Goal: Task Accomplishment & Management: Manage account settings

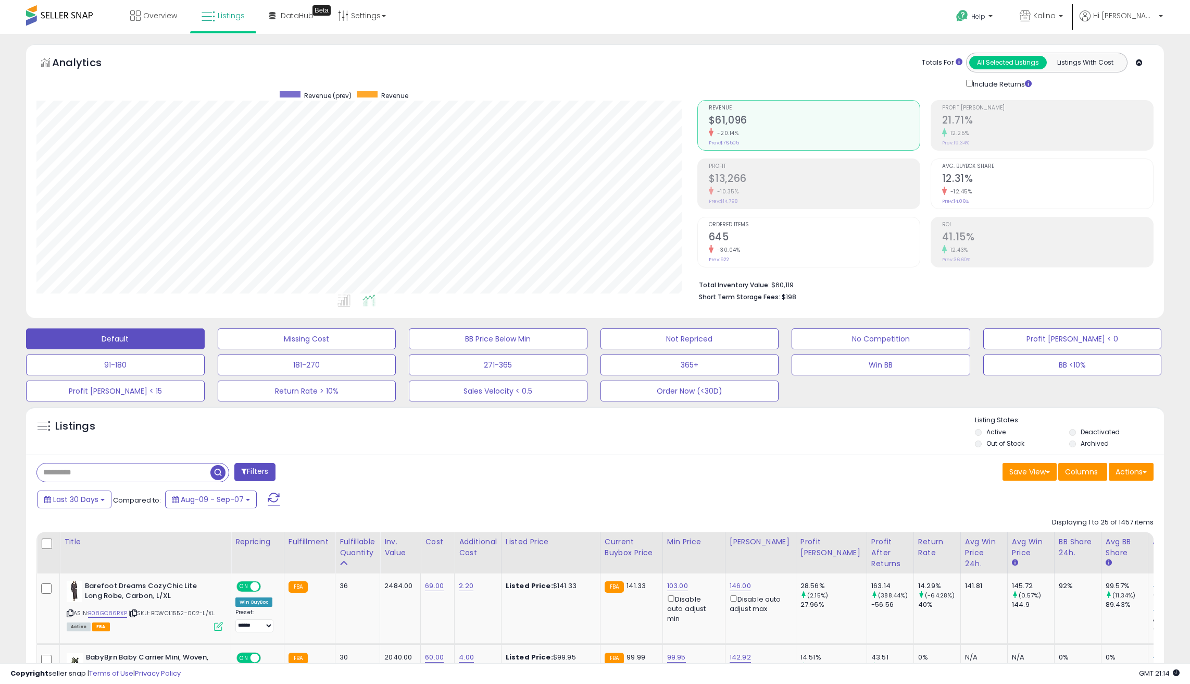
scroll to position [214, 661]
click at [155, 23] on link "Overview" at bounding box center [153, 15] width 63 height 31
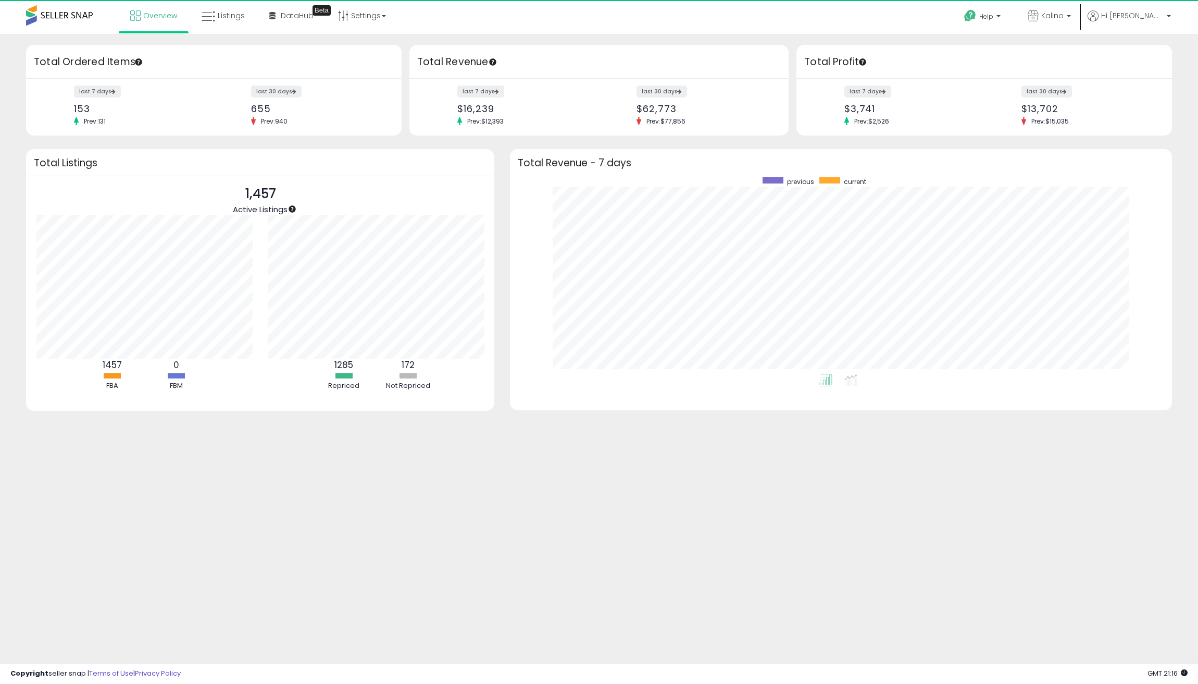
scroll to position [197, 641]
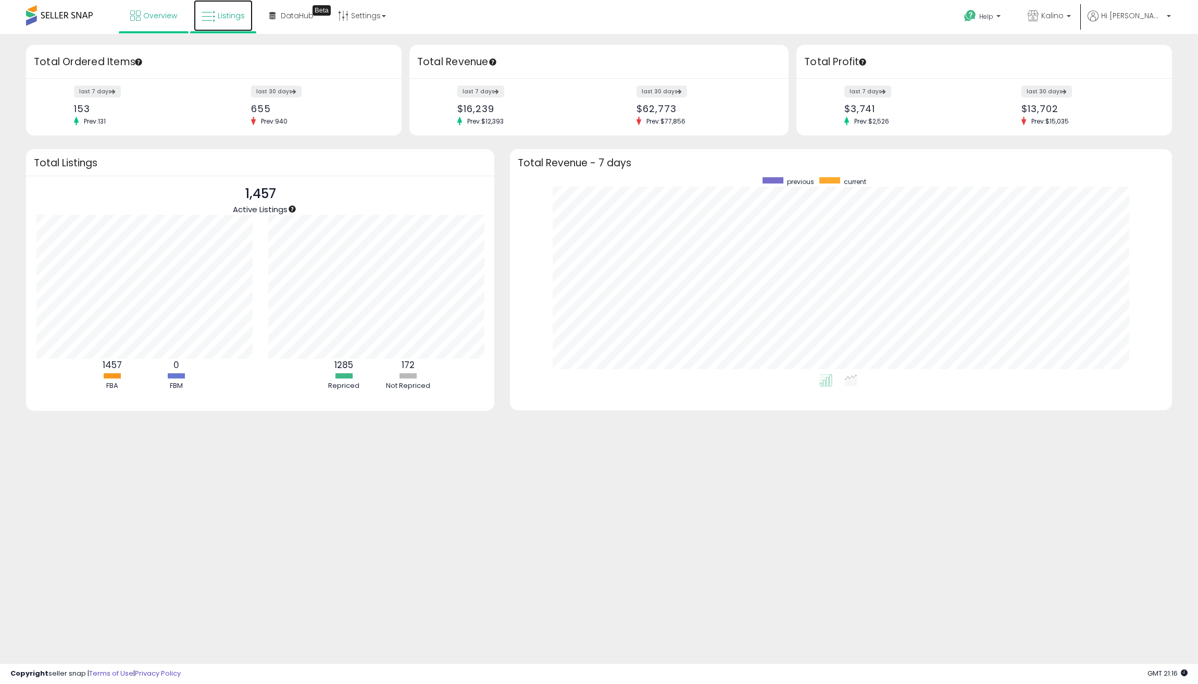
click at [223, 22] on link "Listings" at bounding box center [223, 15] width 59 height 31
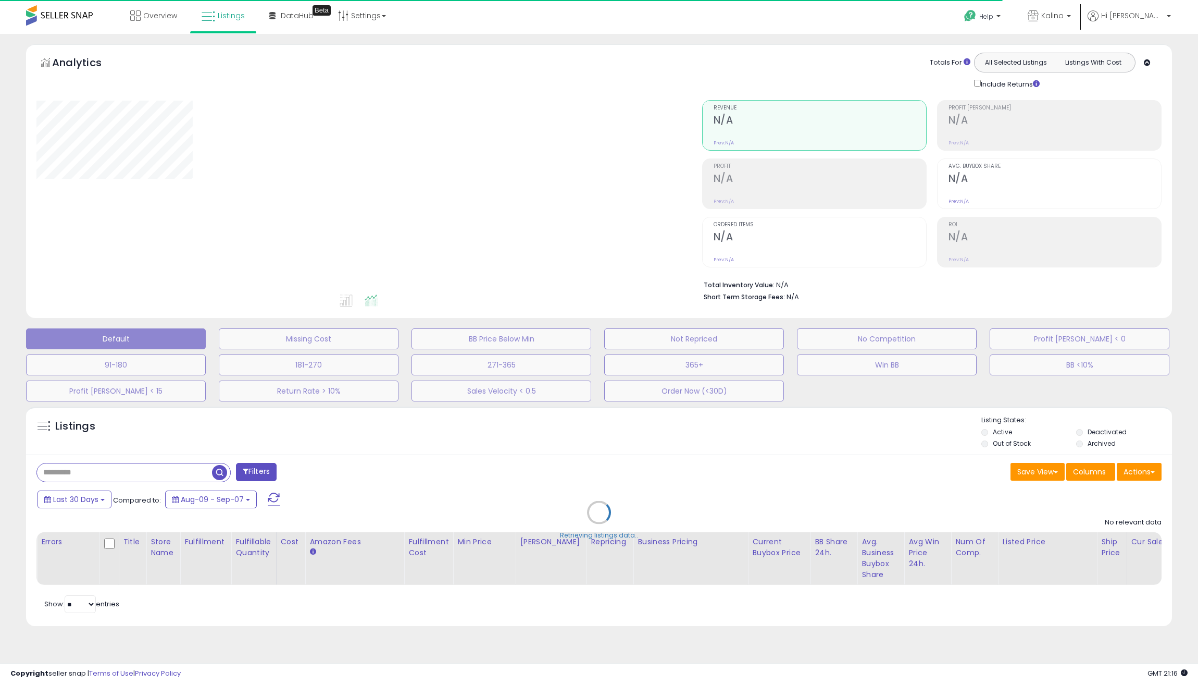
click at [12, 179] on div "**********" at bounding box center [599, 341] width 1188 height 594
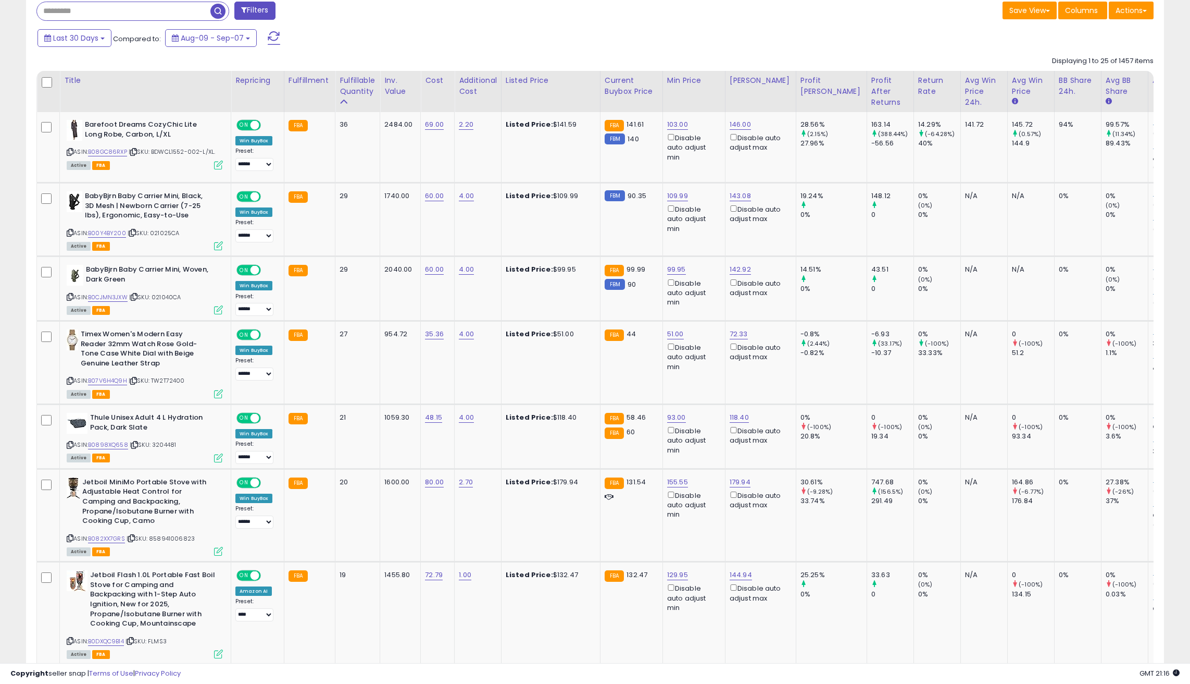
scroll to position [521, 0]
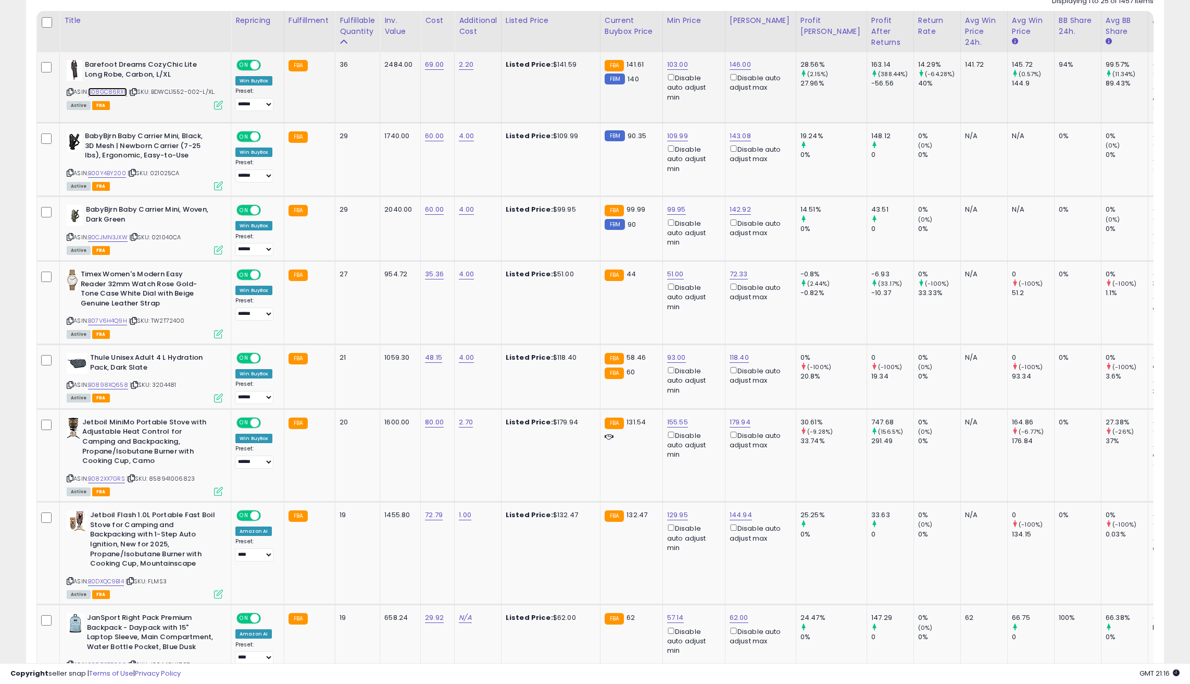
click at [91, 89] on link "B08GC86RXP" at bounding box center [107, 92] width 39 height 9
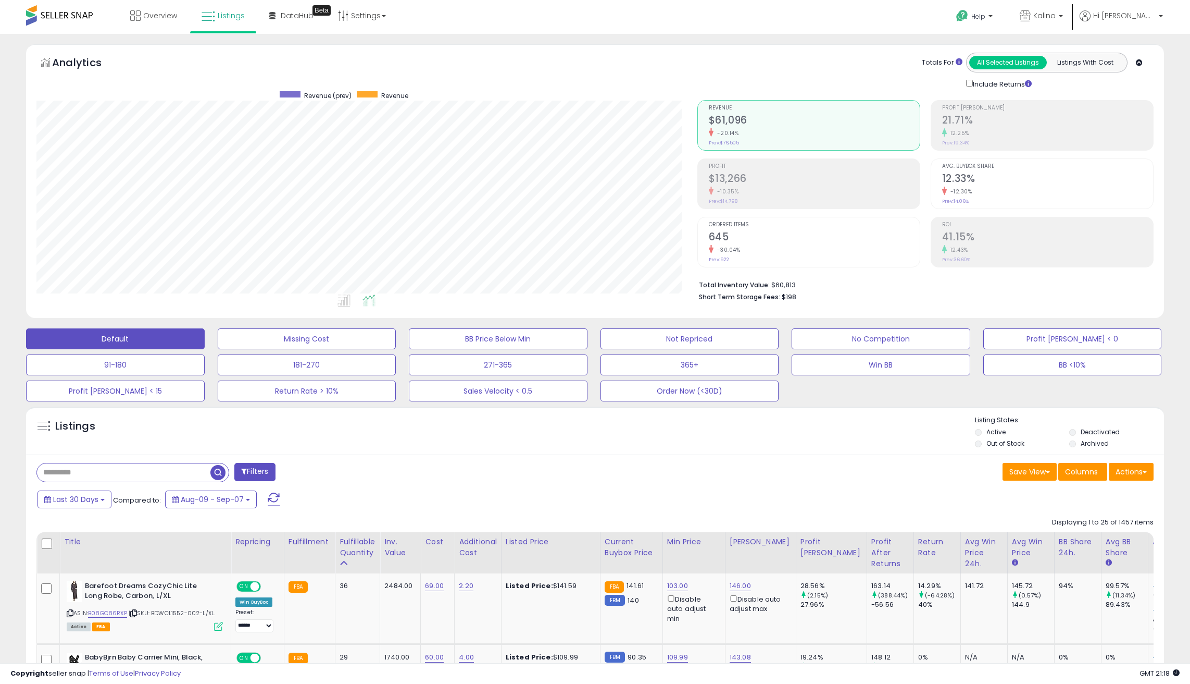
click at [1171, 50] on div "Analytics Totals For All Selected Listings Listings With Cost Include Returns" at bounding box center [595, 183] width 1154 height 279
